Goal: Task Accomplishment & Management: Manage account settings

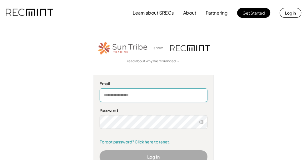
click at [111, 96] on input "email" at bounding box center [154, 95] width 108 height 14
type input "**********"
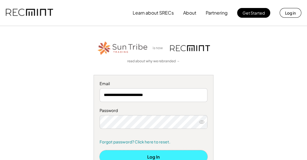
click at [126, 159] on button "Log In" at bounding box center [154, 156] width 108 height 13
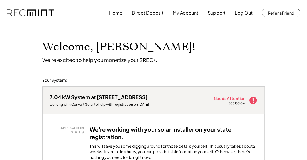
click at [245, 15] on button "Log Out" at bounding box center [244, 12] width 18 height 11
